Goal: Task Accomplishment & Management: Use online tool/utility

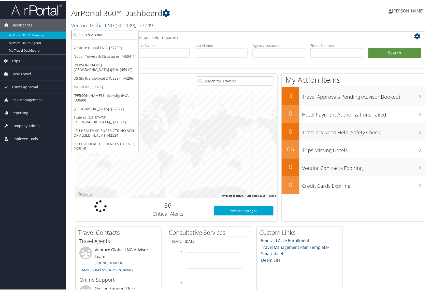
click at [98, 34] on input "search" at bounding box center [104, 33] width 67 height 9
type input "nucor towers"
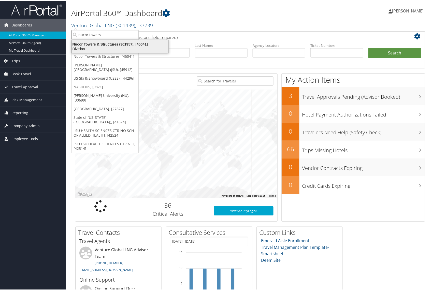
click at [102, 44] on div "Nucor Towers & Structures (301957), [45041]" at bounding box center [120, 43] width 103 height 5
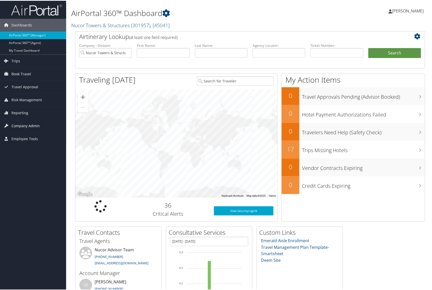
click at [16, 121] on span "Company Admin" at bounding box center [25, 125] width 28 height 13
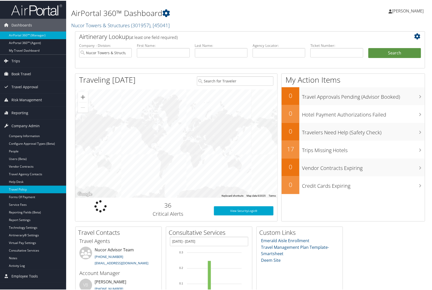
click at [21, 187] on link "Travel Policy" at bounding box center [33, 189] width 66 height 8
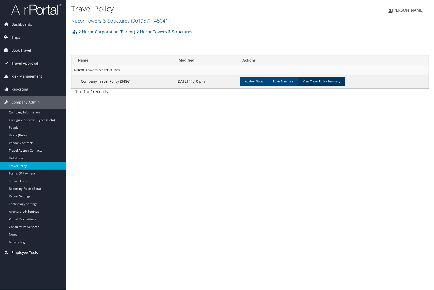
click at [321, 84] on link "View Travel Policy Summary" at bounding box center [321, 81] width 48 height 9
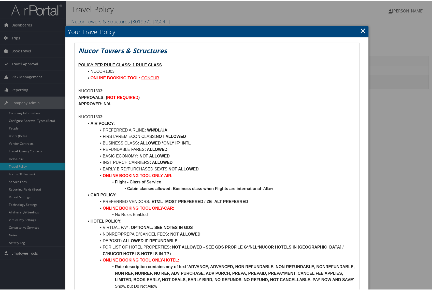
click at [360, 29] on link "×" at bounding box center [363, 30] width 6 height 10
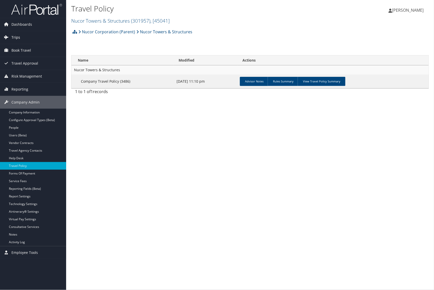
click at [13, 37] on span "Trips" at bounding box center [15, 37] width 9 height 13
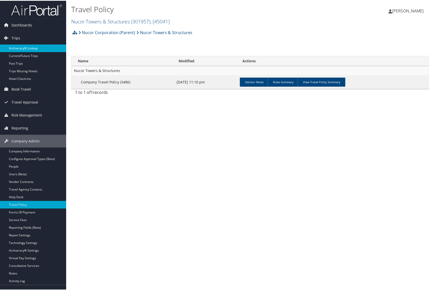
click at [24, 46] on link "Airtinerary® Lookup" at bounding box center [33, 48] width 66 height 8
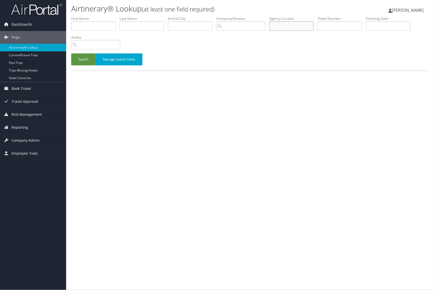
click at [297, 25] on input "text" at bounding box center [291, 25] width 44 height 9
paste input "DKW8BN"
type input "DKW8BN"
click at [82, 56] on button "Search" at bounding box center [83, 59] width 24 height 12
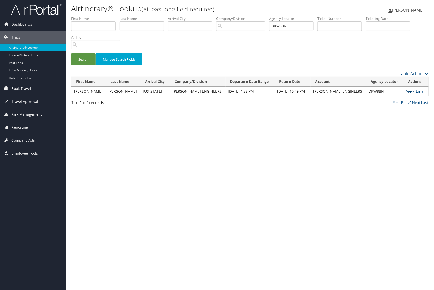
click at [406, 89] on link "View" at bounding box center [410, 91] width 8 height 5
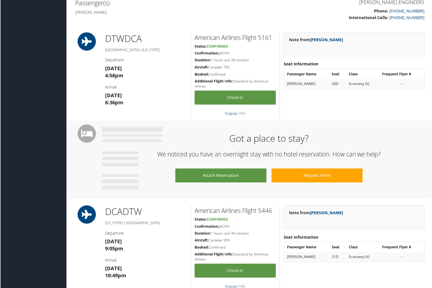
scroll to position [10, 0]
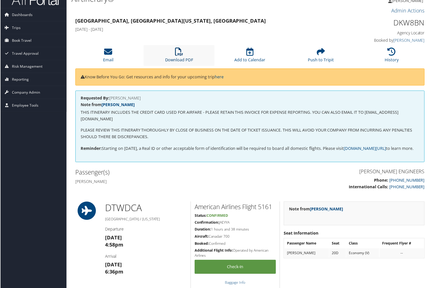
click at [179, 52] on icon at bounding box center [179, 52] width 8 height 8
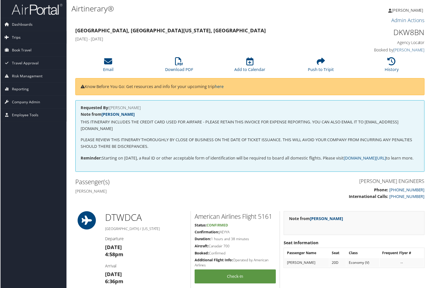
click at [12, 37] on span "Trips" at bounding box center [15, 37] width 9 height 13
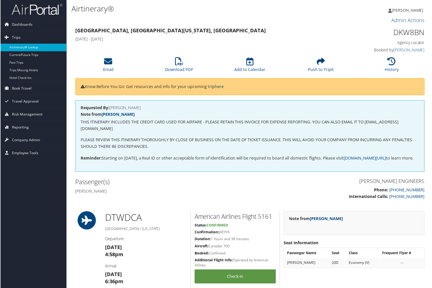
click at [28, 46] on link "Airtinerary® Lookup" at bounding box center [33, 48] width 66 height 8
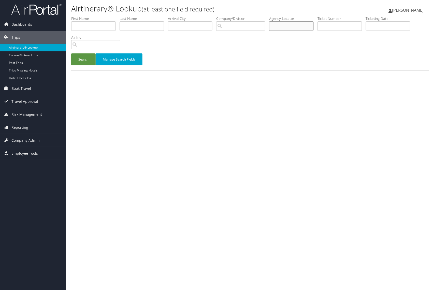
click at [286, 25] on input "text" at bounding box center [291, 25] width 44 height 9
click at [291, 28] on input "text" at bounding box center [291, 25] width 44 height 9
paste input "DKW8BN"
click at [88, 55] on button "Search" at bounding box center [83, 59] width 24 height 12
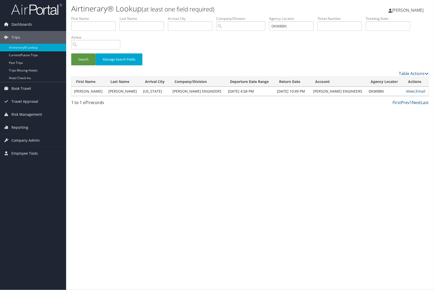
click at [407, 91] on link "View" at bounding box center [410, 91] width 8 height 5
drag, startPoint x: 291, startPoint y: 27, endPoint x: 246, endPoint y: 28, distance: 45.2
click at [246, 16] on ul "First Name Last Name Departure City Arrival City Company/Division Airport/City …" at bounding box center [249, 16] width 357 height 0
paste input "LM7TG"
click at [84, 56] on button "Search" at bounding box center [83, 59] width 24 height 12
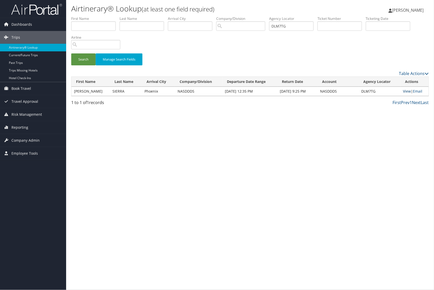
click at [407, 90] on link "View" at bounding box center [407, 91] width 8 height 5
drag, startPoint x: 293, startPoint y: 28, endPoint x: 238, endPoint y: 33, distance: 55.1
click at [238, 16] on ul "First Name Last Name Departure City Arrival City Company/Division Airport/City …" at bounding box center [249, 16] width 357 height 0
paste input "9RP"
type input "DLM9RP"
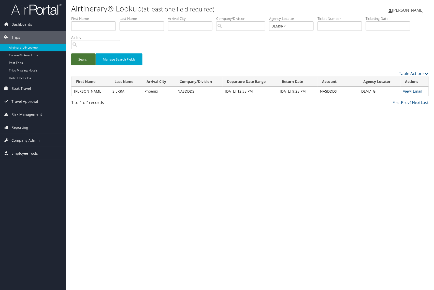
click at [80, 62] on button "Search" at bounding box center [83, 59] width 24 height 12
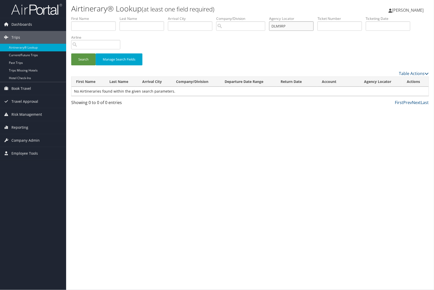
drag, startPoint x: 294, startPoint y: 27, endPoint x: 213, endPoint y: 27, distance: 81.3
click at [213, 16] on ul "First Name Last Name Departure City Arrival City Company/Division Airport/City …" at bounding box center [249, 16] width 357 height 0
paste input "KW8BN"
click at [80, 53] on button "Search" at bounding box center [83, 59] width 24 height 12
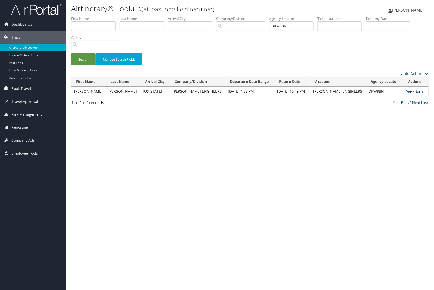
click at [409, 89] on link "View" at bounding box center [410, 91] width 8 height 5
drag, startPoint x: 292, startPoint y: 25, endPoint x: 226, endPoint y: 25, distance: 66.1
click at [226, 16] on ul "First Name Last Name Departure City Arrival City Company/Division Airport/City …" at bounding box center [249, 16] width 357 height 0
paste input "JNNTG"
click at [82, 60] on button "Search" at bounding box center [83, 59] width 24 height 12
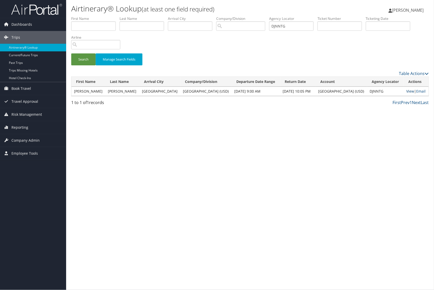
click at [409, 90] on link "View" at bounding box center [410, 91] width 8 height 5
drag, startPoint x: 293, startPoint y: 26, endPoint x: 209, endPoint y: 19, distance: 83.6
click at [209, 16] on ul "First Name Last Name Departure City Arrival City Company/Division Airport/City …" at bounding box center [249, 16] width 357 height 0
paste input "RP5"
click at [86, 59] on button "Search" at bounding box center [83, 59] width 24 height 12
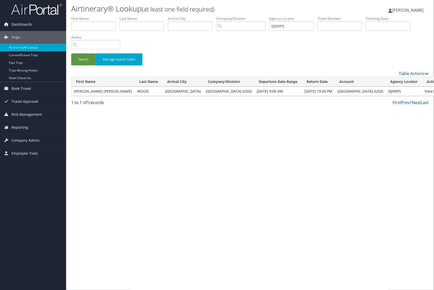
click at [424, 91] on link "View" at bounding box center [428, 91] width 8 height 5
drag, startPoint x: 296, startPoint y: 26, endPoint x: 239, endPoint y: 28, distance: 57.0
click at [237, 16] on ul "First Name Last Name Departure City Arrival City Company/Division Airport/City …" at bounding box center [249, 16] width 357 height 0
paste input "ZJ"
click at [79, 58] on button "Search" at bounding box center [83, 59] width 24 height 12
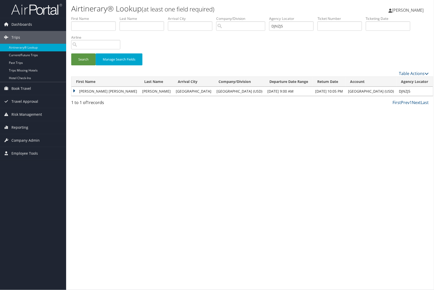
click at [75, 89] on td "GABRIELLE THERESE" at bounding box center [105, 91] width 68 height 9
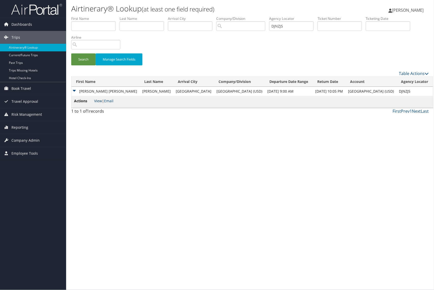
click at [98, 102] on link "View" at bounding box center [98, 100] width 8 height 5
drag, startPoint x: 297, startPoint y: 27, endPoint x: 242, endPoint y: 27, distance: 54.6
click at [242, 16] on ul "First Name Last Name Departure City Arrival City Company/Division Airport/City …" at bounding box center [249, 16] width 357 height 0
paste input "P2CD"
click at [86, 62] on button "Search" at bounding box center [83, 59] width 24 height 12
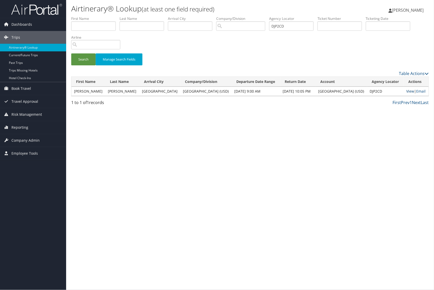
click at [410, 91] on link "View" at bounding box center [410, 91] width 8 height 5
drag, startPoint x: 290, startPoint y: 29, endPoint x: 198, endPoint y: 29, distance: 91.7
click at [198, 16] on ul "First Name Last Name Departure City Arrival City Company/Division Airport/City …" at bounding box center [249, 16] width 357 height 0
paste input "LLKQP"
type input "DLLKQP"
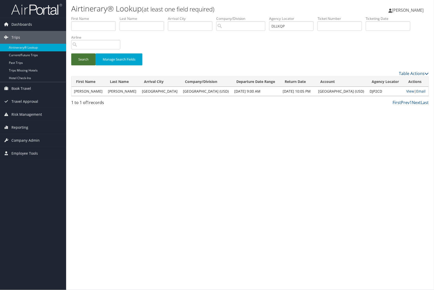
click at [83, 60] on button "Search" at bounding box center [83, 59] width 24 height 12
click at [405, 89] on link "View" at bounding box center [409, 91] width 8 height 5
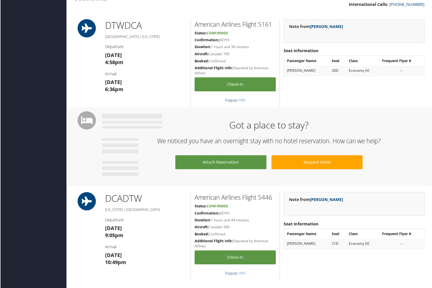
scroll to position [174, 0]
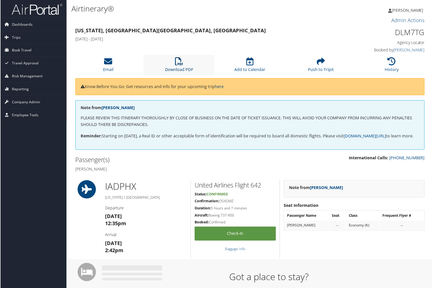
click at [176, 68] on link "Download PDF" at bounding box center [179, 66] width 28 height 12
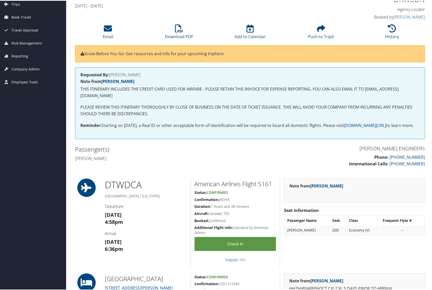
scroll to position [34, 0]
click at [183, 36] on link "Download PDF" at bounding box center [179, 32] width 28 height 12
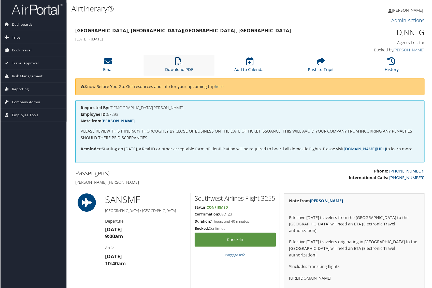
click at [179, 70] on link "Download PDF" at bounding box center [179, 66] width 28 height 12
click at [178, 67] on link "Download PDF" at bounding box center [179, 66] width 28 height 12
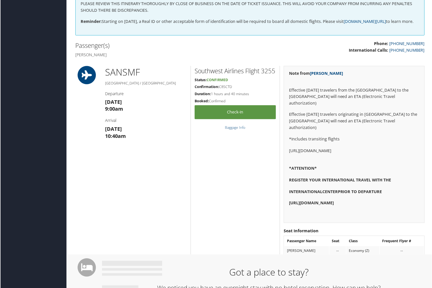
scroll to position [99, 0]
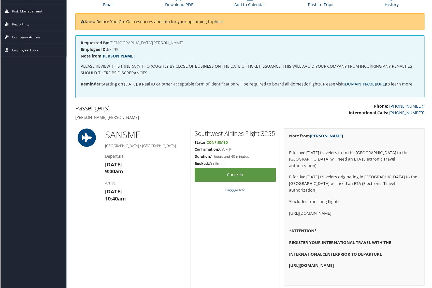
scroll to position [65, 0]
click at [181, 5] on link "Download PDF" at bounding box center [179, 2] width 28 height 12
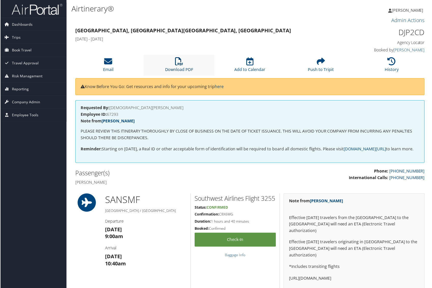
click at [181, 70] on link "Download PDF" at bounding box center [179, 66] width 28 height 12
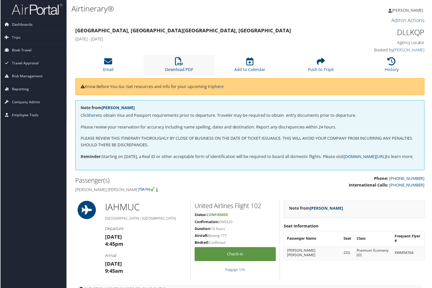
click at [178, 68] on link "Download PDF" at bounding box center [179, 66] width 28 height 12
